Goal: Information Seeking & Learning: Learn about a topic

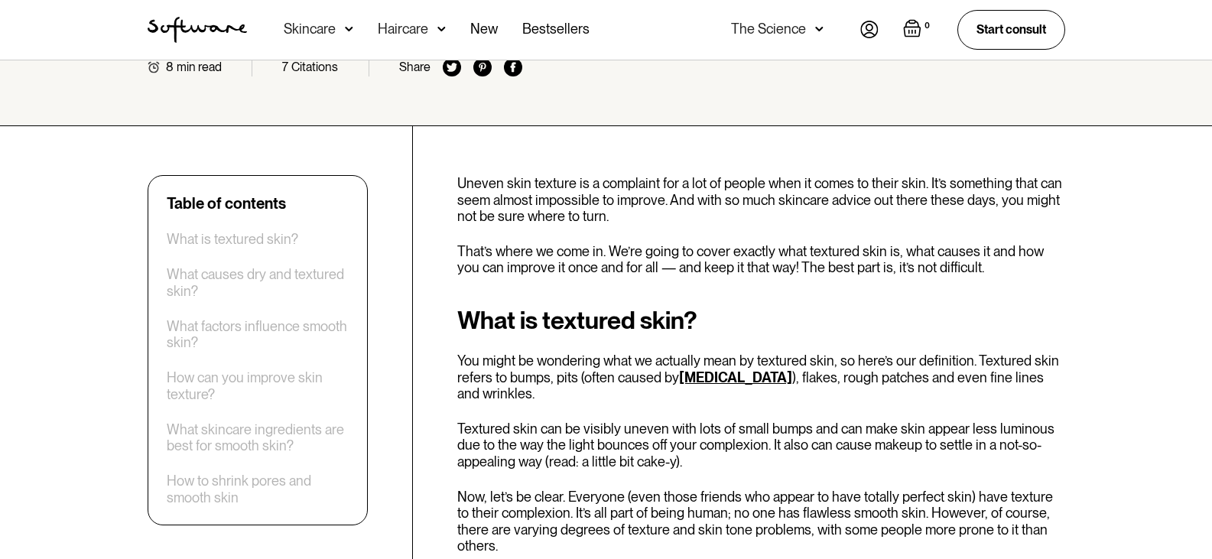
scroll to position [459, 0]
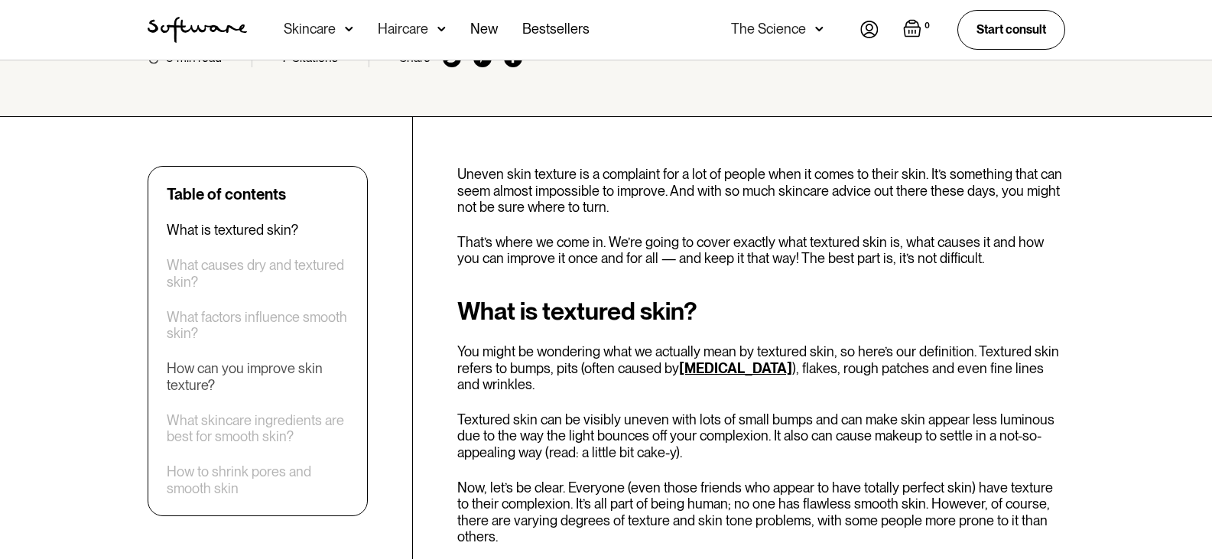
click at [265, 360] on div "How can you improve skin texture?" at bounding box center [258, 376] width 182 height 33
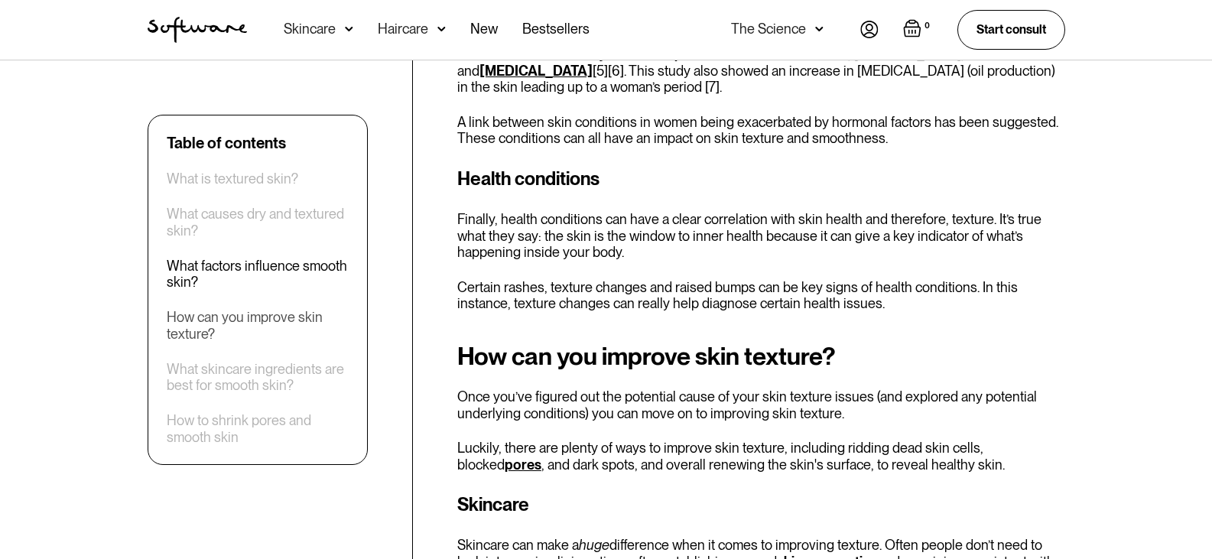
scroll to position [2386, 0]
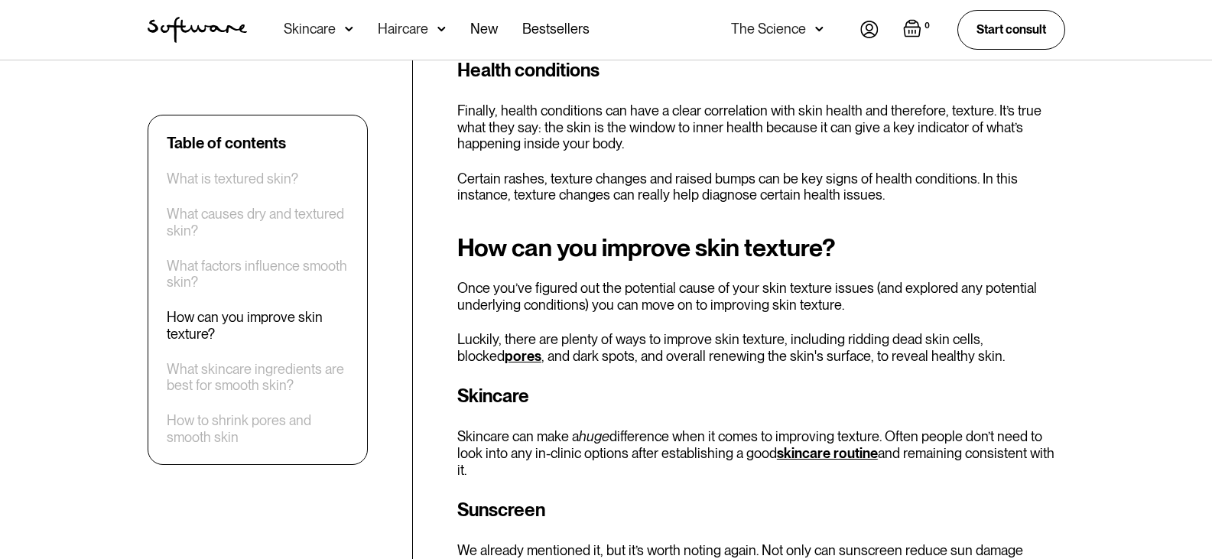
click at [810, 445] on link "skincare routine" at bounding box center [827, 453] width 101 height 16
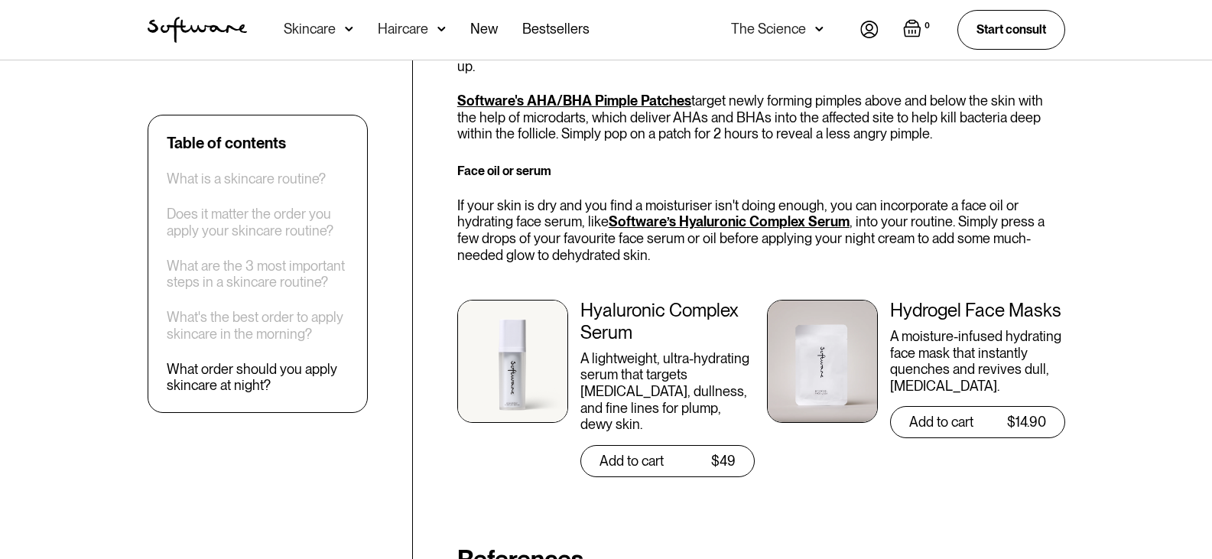
scroll to position [5581, 0]
